Goal: Transaction & Acquisition: Subscribe to service/newsletter

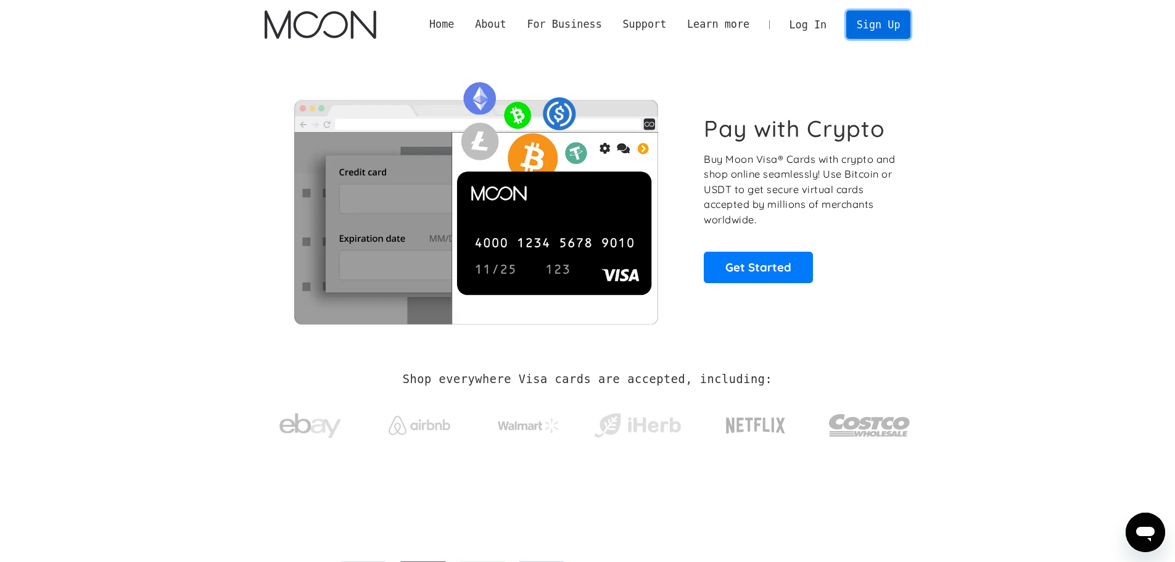
click at [883, 18] on link "Sign Up" at bounding box center [878, 24] width 64 height 28
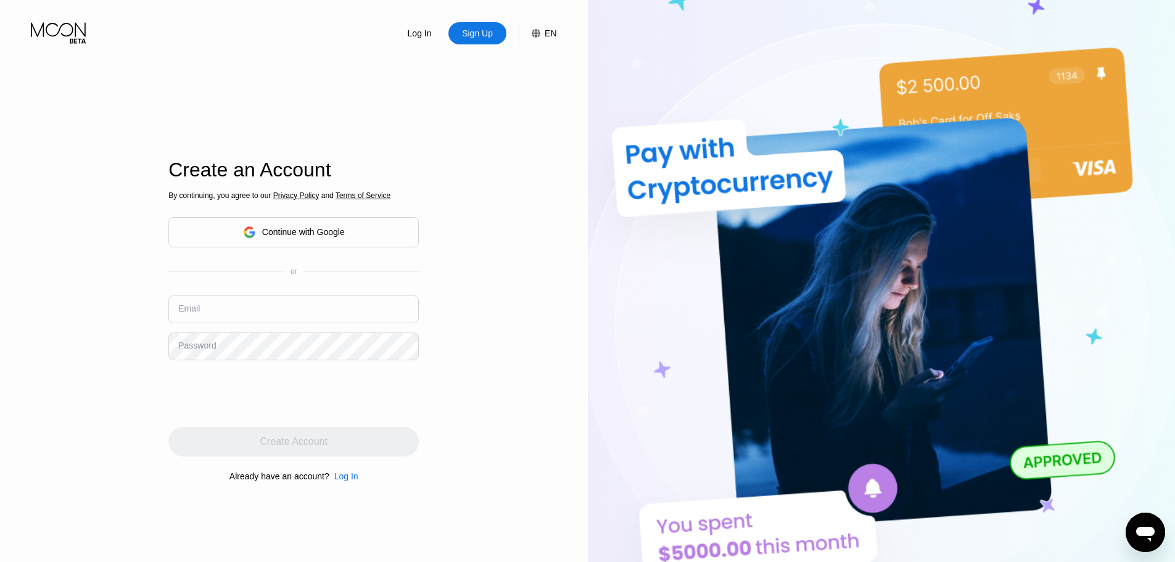
click at [260, 304] on input "text" at bounding box center [293, 309] width 250 height 28
type input "myvruniverse@gmail.com"
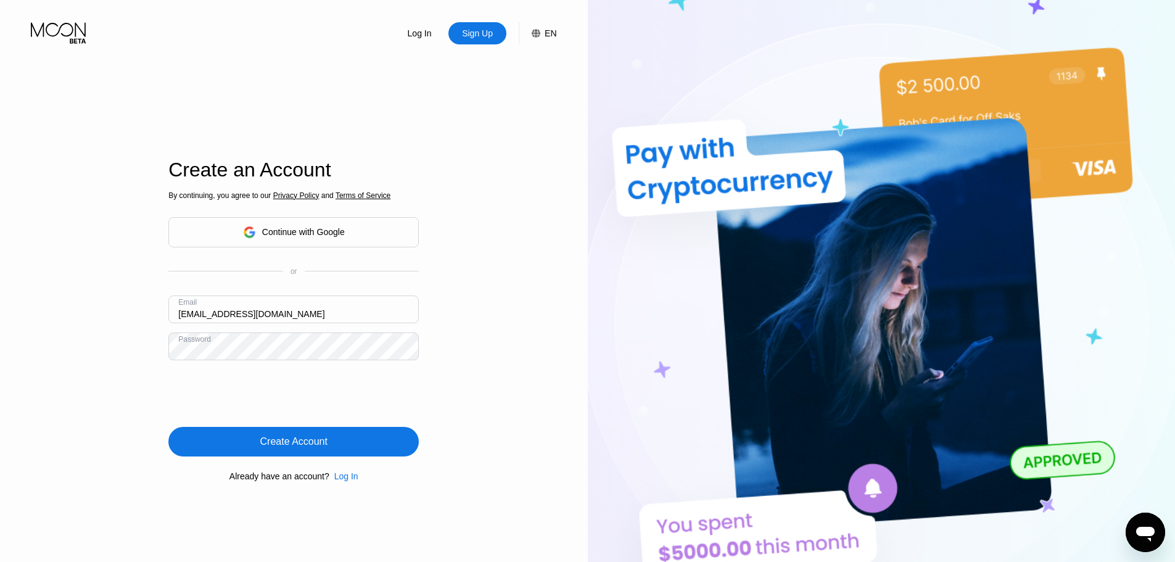
click at [324, 448] on div "Create Account" at bounding box center [293, 441] width 67 height 12
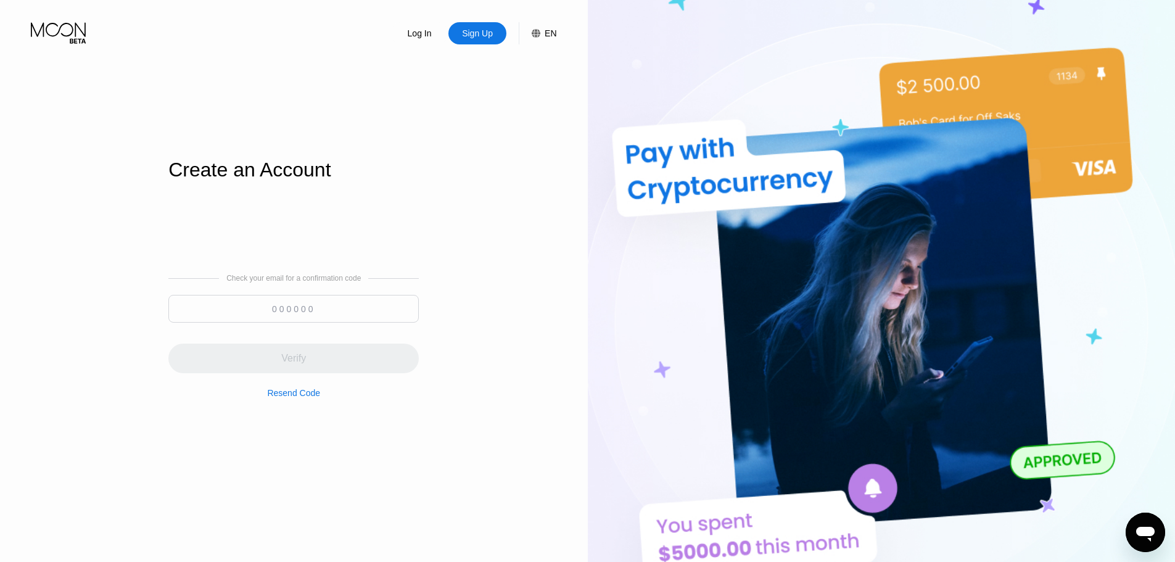
click at [339, 308] on input at bounding box center [293, 309] width 250 height 28
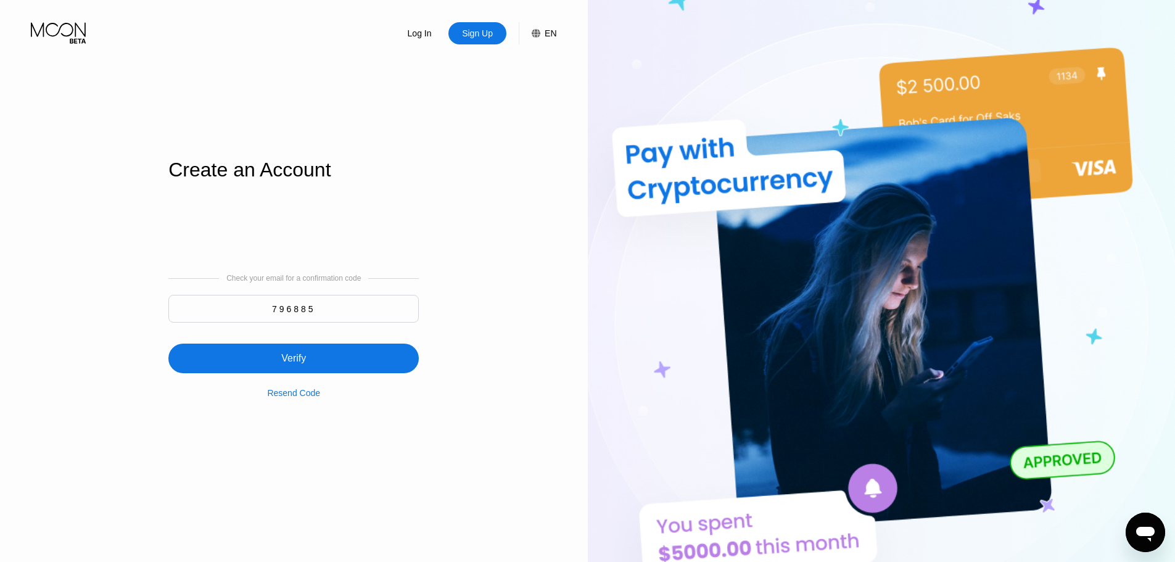
type input "796885"
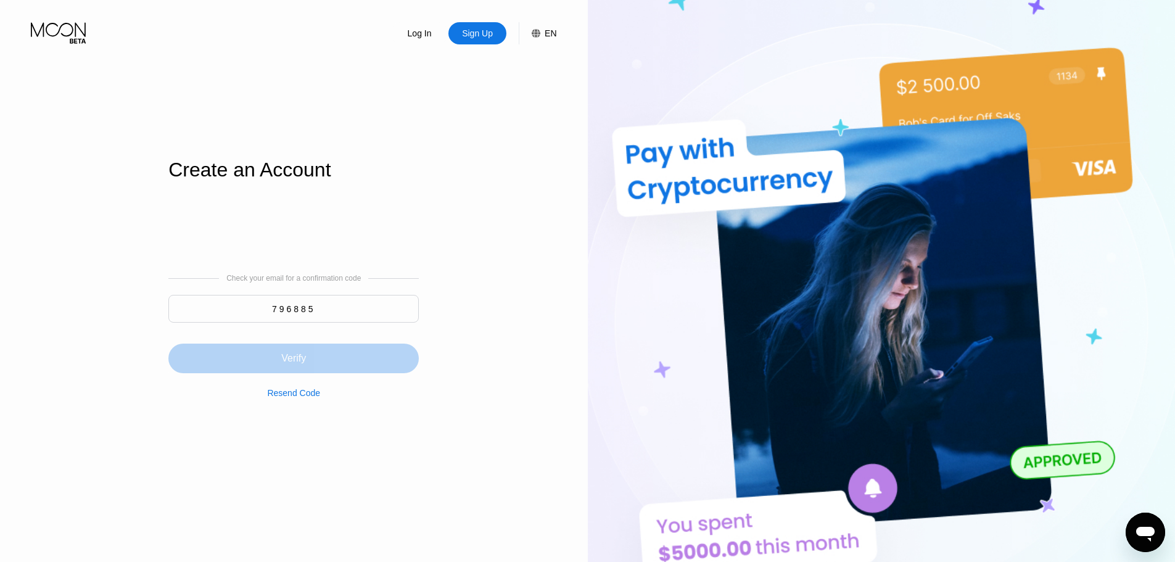
click at [377, 363] on div "Verify" at bounding box center [293, 359] width 250 height 30
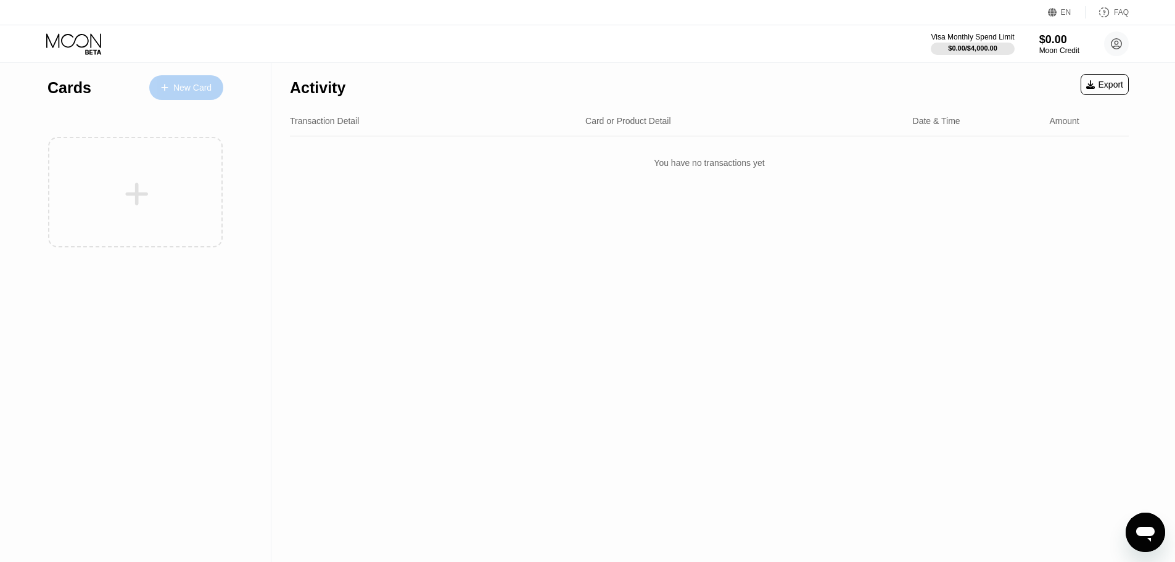
click at [194, 84] on div "New Card" at bounding box center [192, 88] width 38 height 10
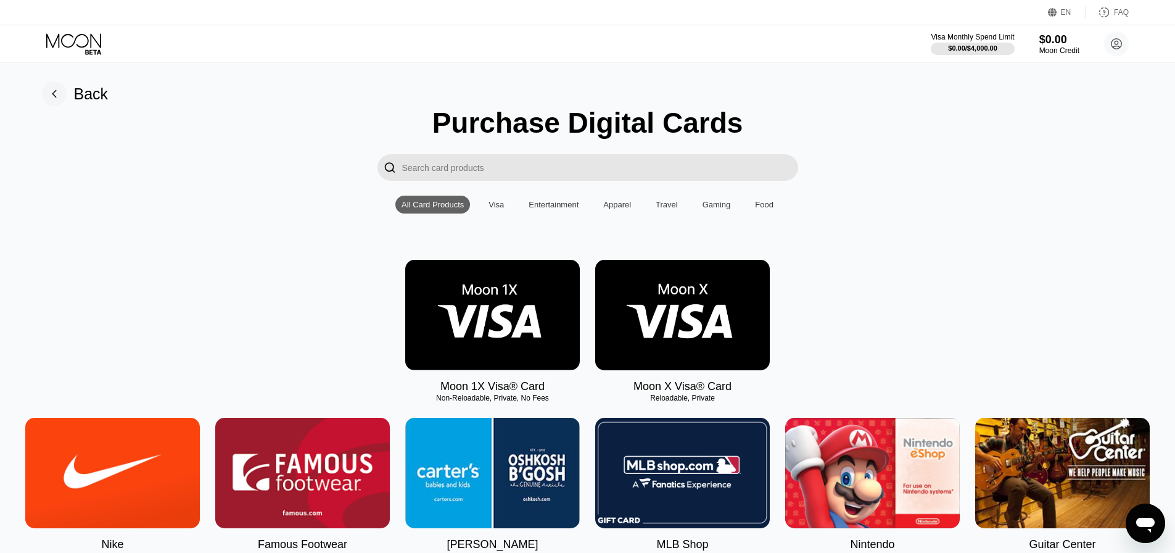
click at [462, 315] on img at bounding box center [492, 315] width 175 height 110
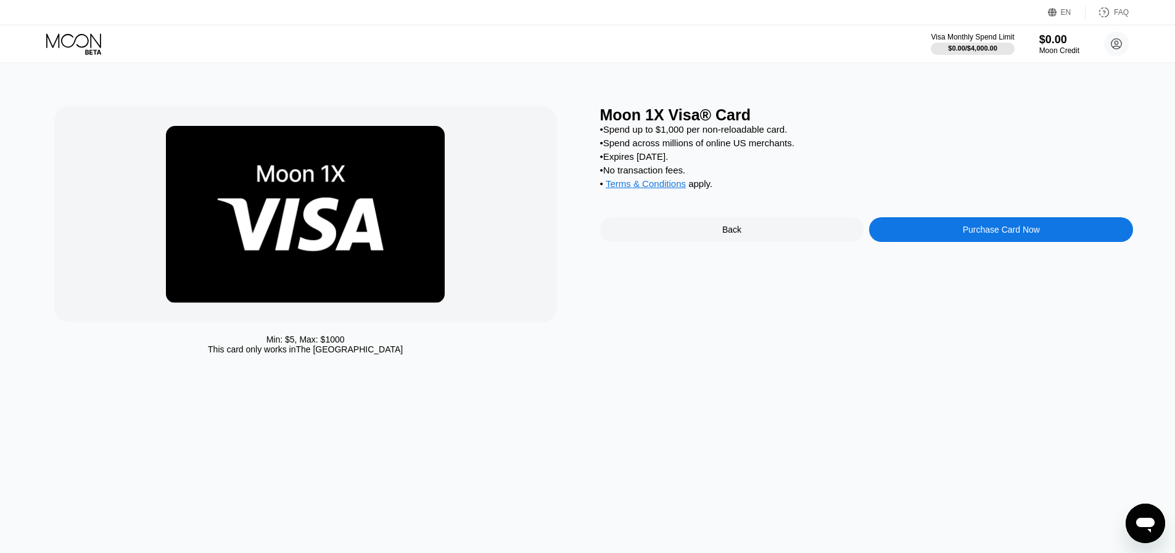
click at [643, 189] on span "Terms & Conditions" at bounding box center [646, 183] width 80 height 10
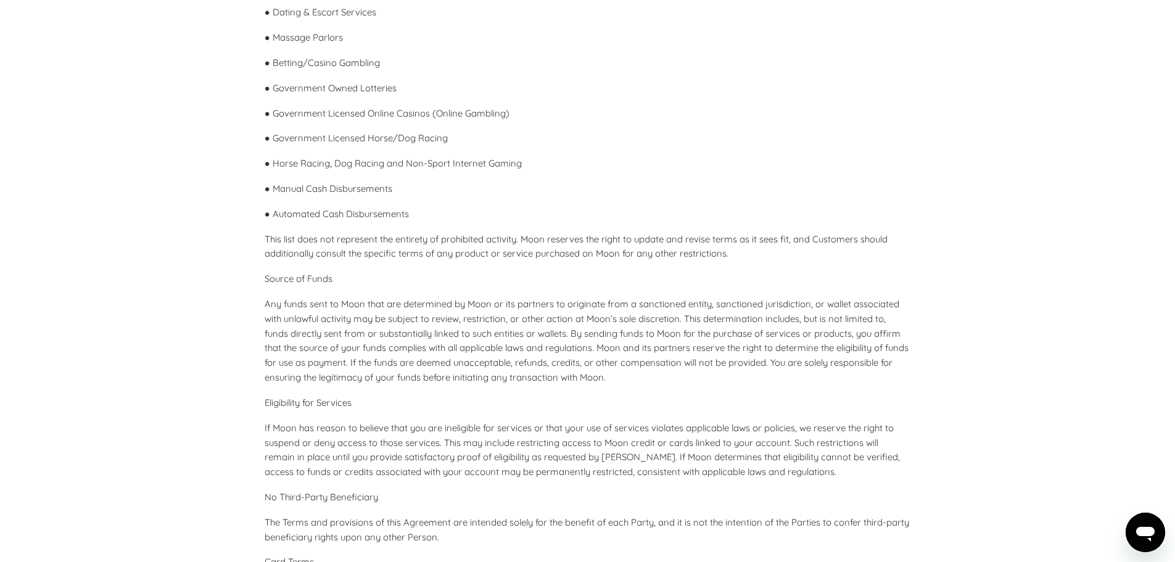
scroll to position [2467, 0]
